Goal: Information Seeking & Learning: Learn about a topic

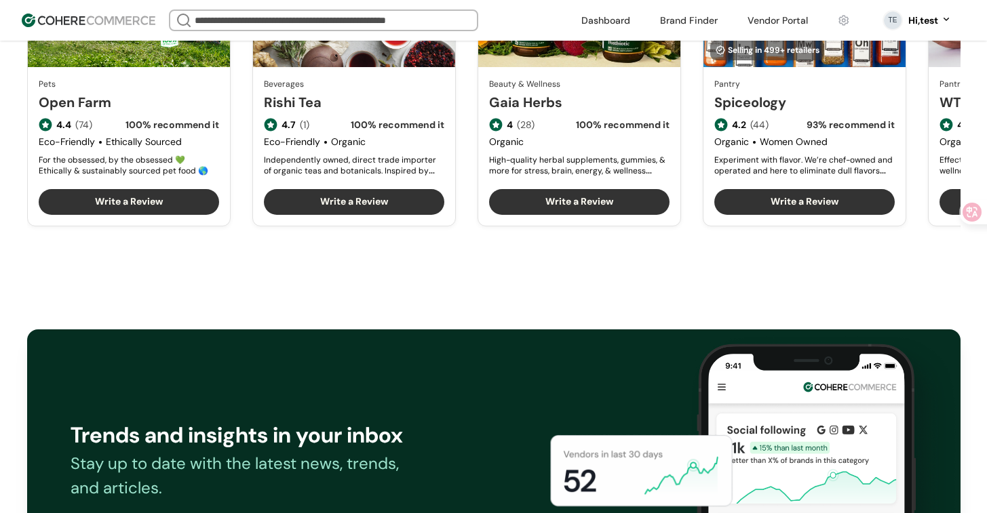
scroll to position [1837, 0]
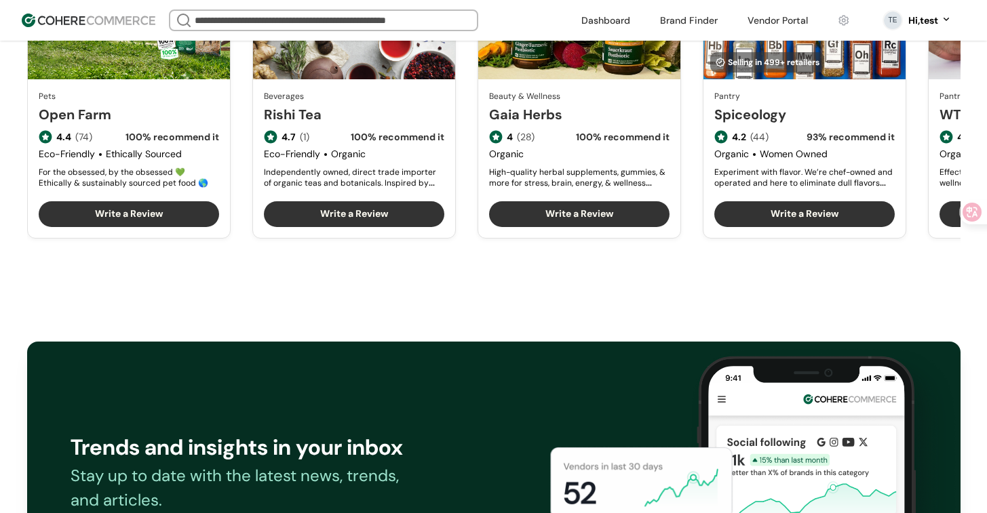
click at [349, 125] on link "Rishi Tea" at bounding box center [354, 114] width 180 height 20
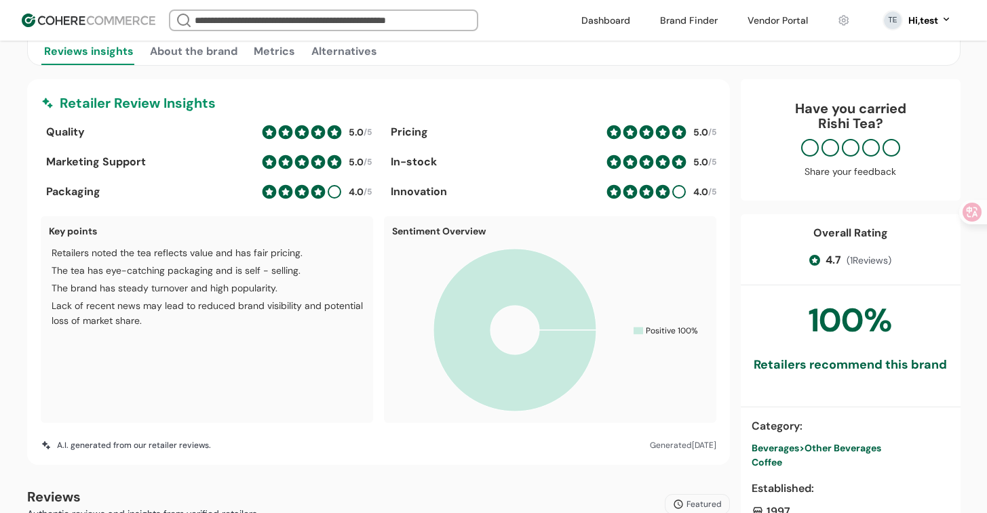
scroll to position [313, 0]
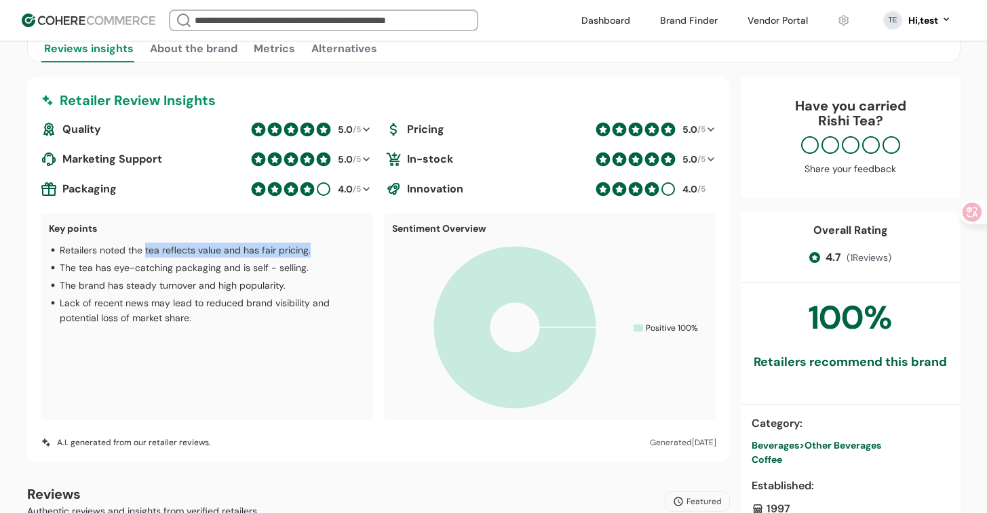
drag, startPoint x: 255, startPoint y: 249, endPoint x: 146, endPoint y: 246, distance: 108.6
click at [146, 246] on div "Retailers noted the tea reflects value and has fair pricing." at bounding box center [207, 250] width 316 height 15
click at [146, 246] on p "Retailers noted the tea reflects value and has fair pricing." at bounding box center [185, 250] width 251 height 15
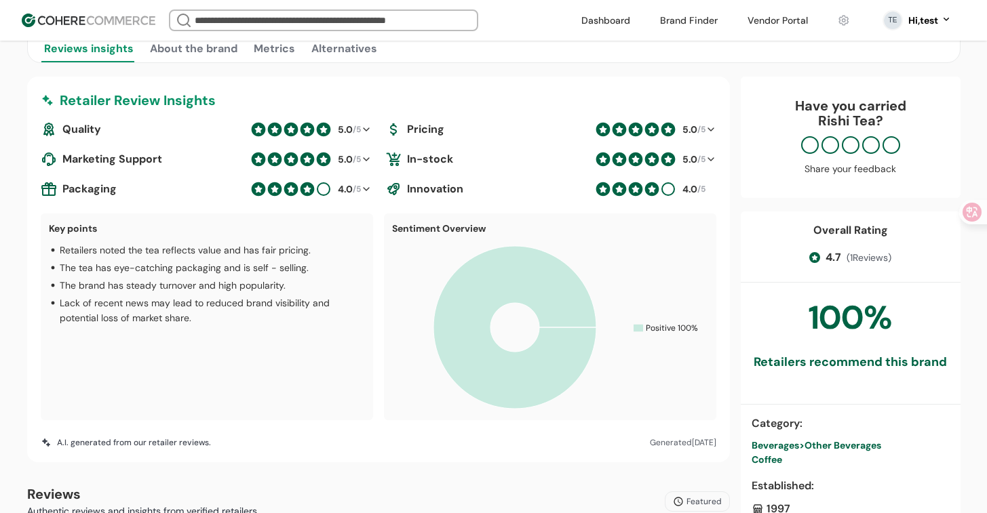
click at [175, 287] on p "The brand has steady turnover and high popularity." at bounding box center [173, 285] width 226 height 15
drag, startPoint x: 175, startPoint y: 287, endPoint x: 203, endPoint y: 321, distance: 44.3
click at [176, 288] on p "The brand has steady turnover and high popularity." at bounding box center [173, 285] width 226 height 15
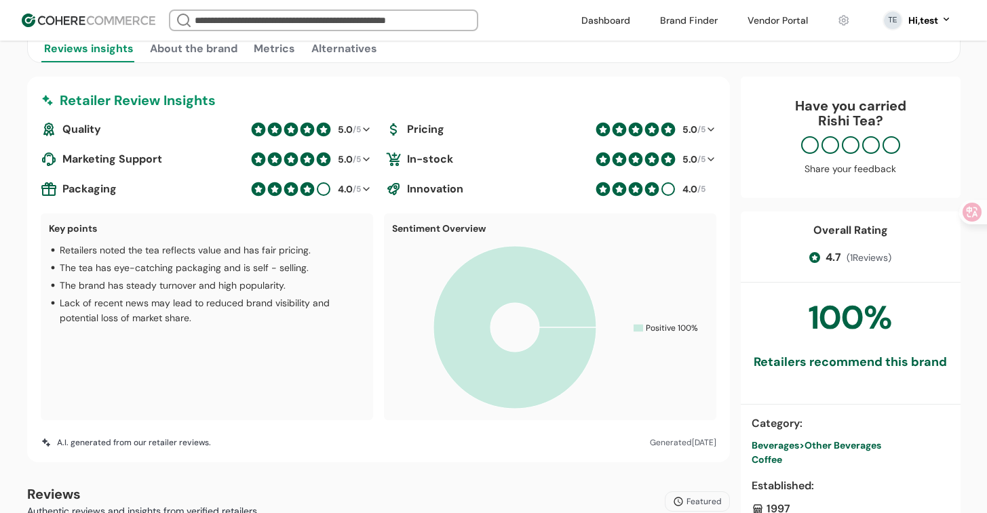
click at [206, 322] on p "Lack of recent news may lead to reduced brand visibility and potential loss of …" at bounding box center [212, 311] width 305 height 30
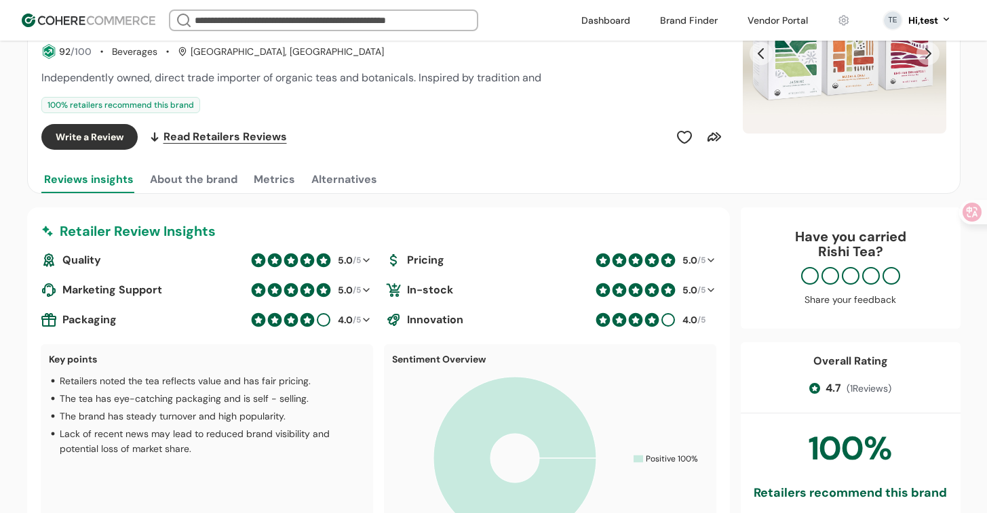
scroll to position [31, 0]
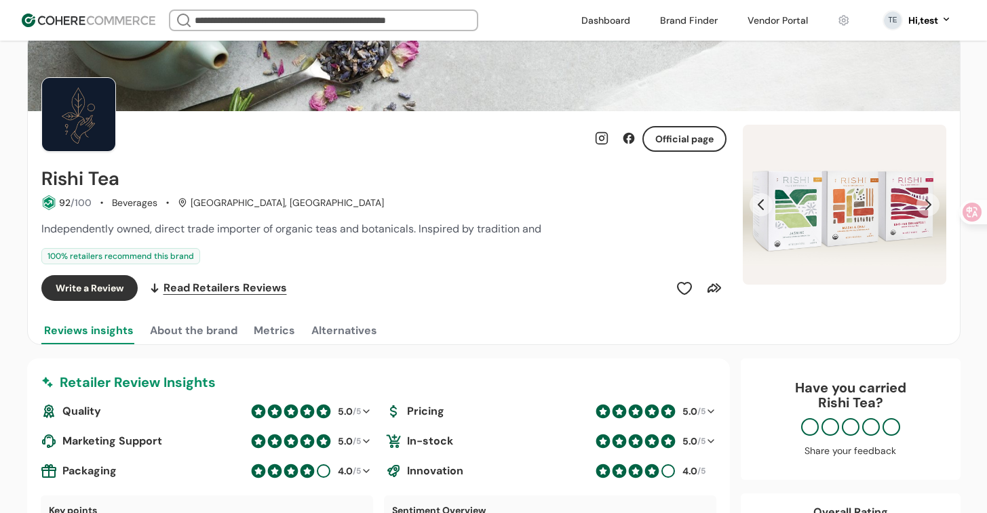
click at [222, 333] on button "About the brand" at bounding box center [193, 330] width 93 height 27
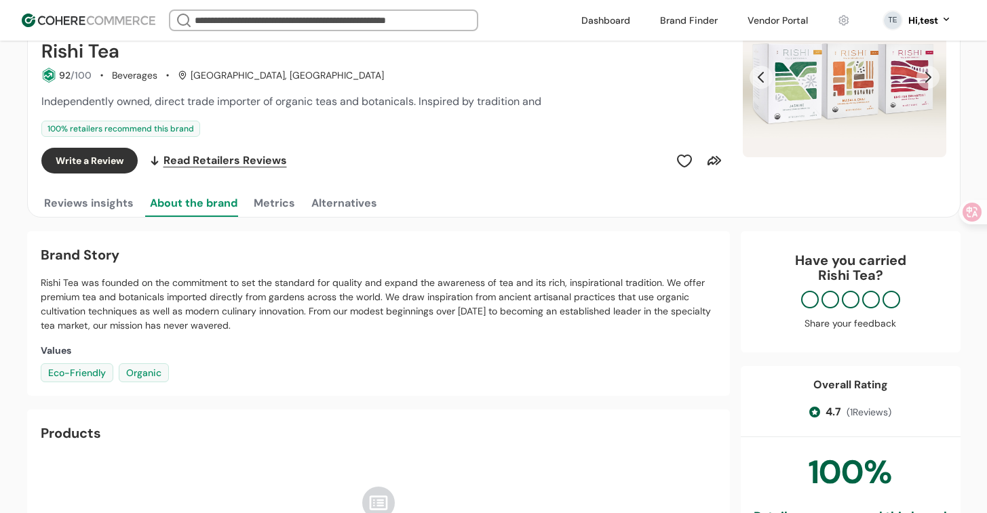
scroll to position [0, 0]
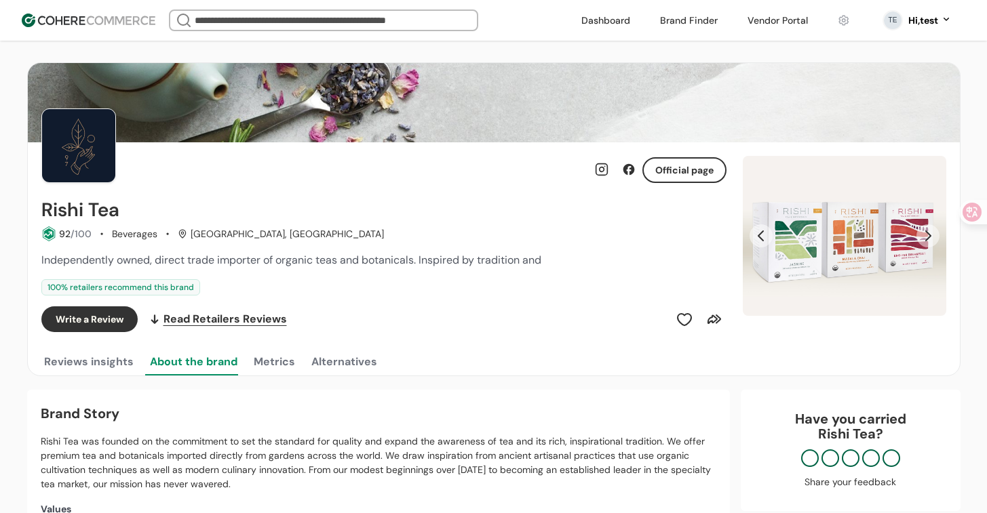
click at [269, 368] on button "Metrics" at bounding box center [274, 362] width 47 height 27
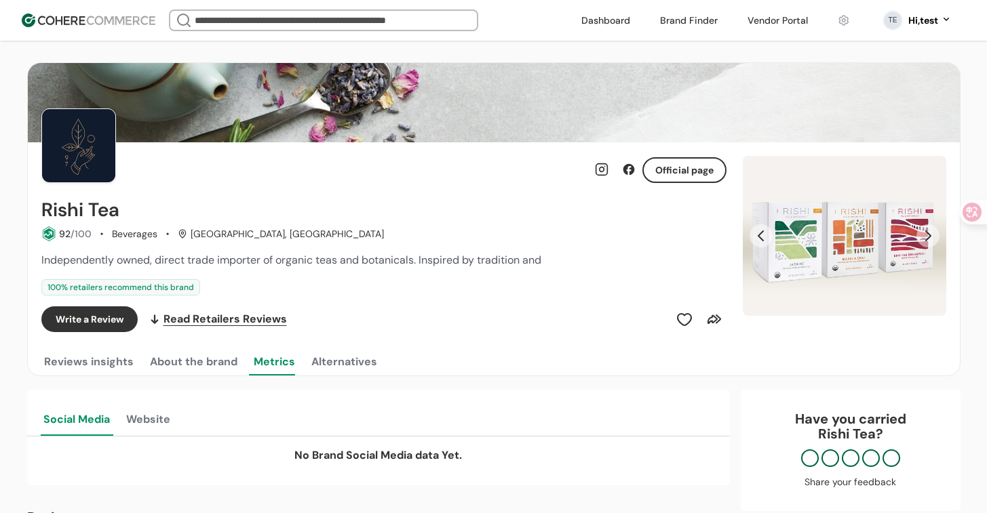
click at [331, 364] on button "Alternatives" at bounding box center [344, 362] width 71 height 27
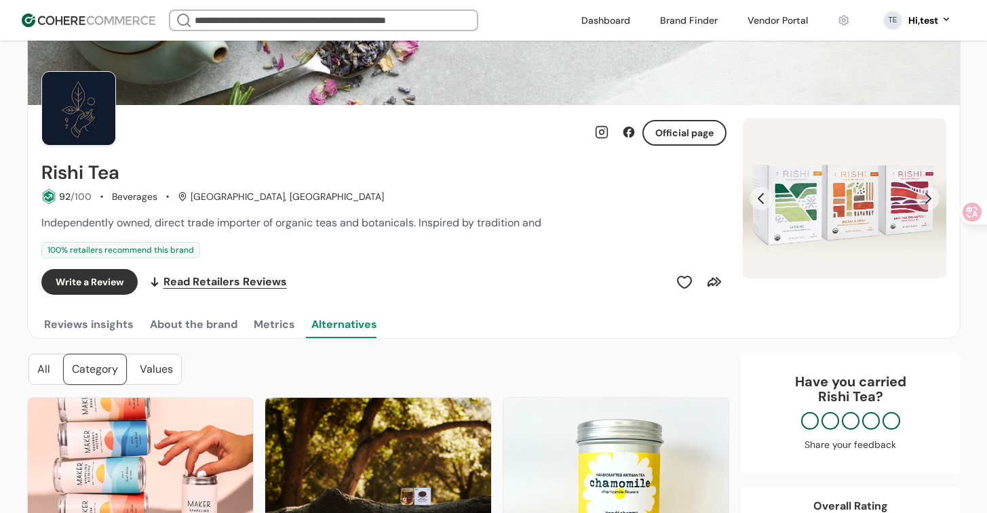
scroll to position [116, 0]
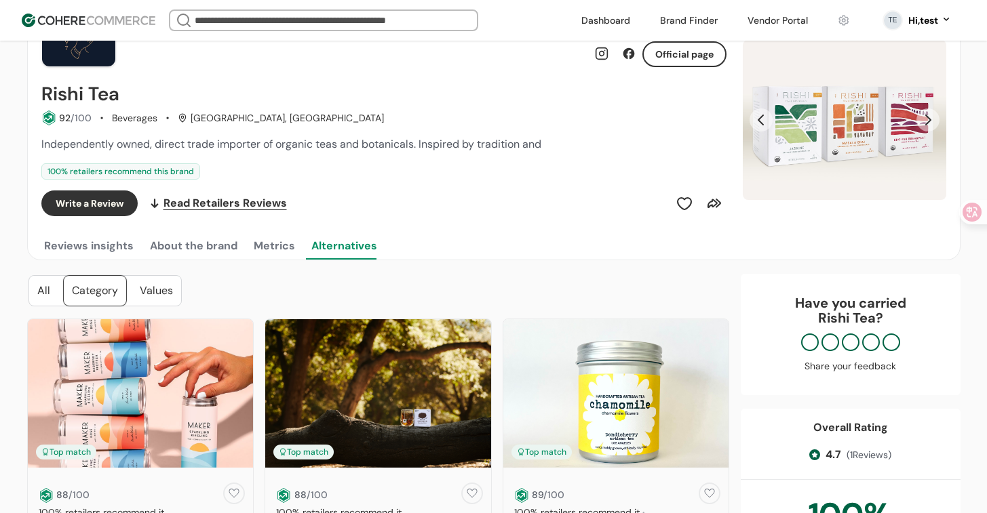
click at [71, 246] on button "Reviews insights" at bounding box center [88, 246] width 95 height 27
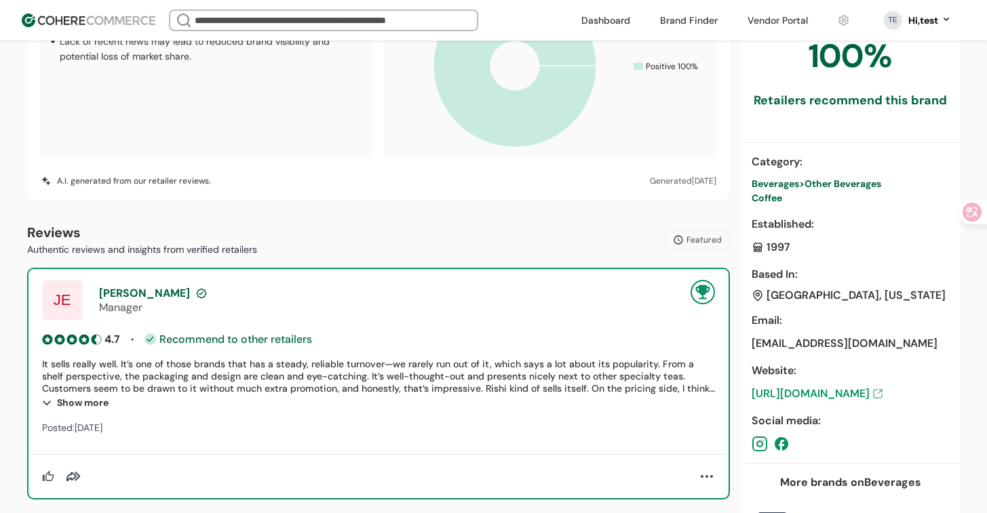
scroll to position [357, 0]
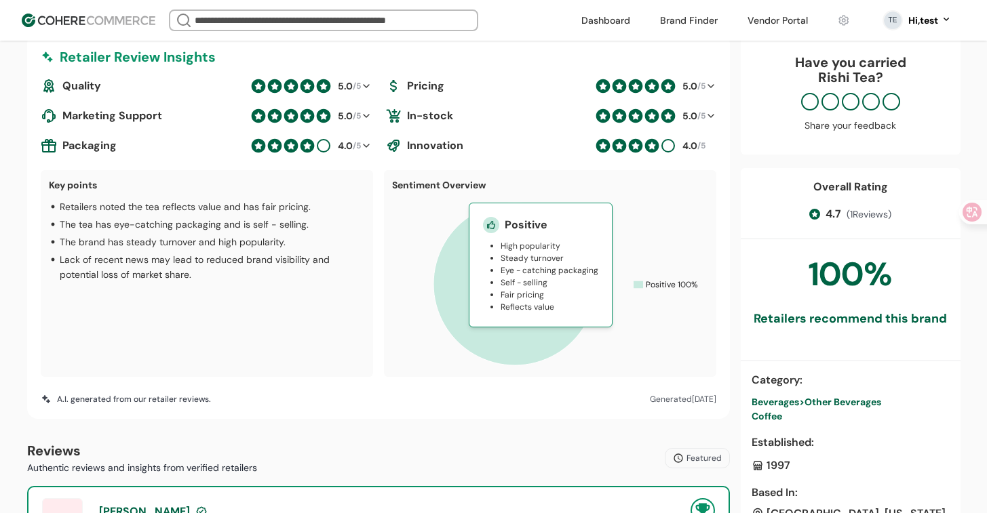
drag, startPoint x: 543, startPoint y: 310, endPoint x: 494, endPoint y: 231, distance: 93.0
click at [494, 231] on icon at bounding box center [514, 284] width 163 height 163
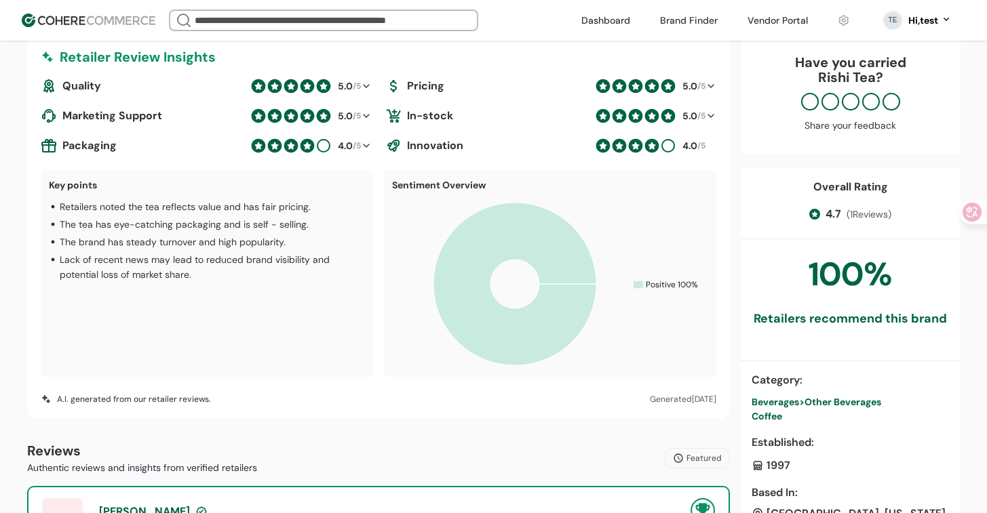
drag, startPoint x: 499, startPoint y: 242, endPoint x: 539, endPoint y: 279, distance: 54.7
click at [539, 279] on icon at bounding box center [514, 284] width 163 height 163
